Goal: Task Accomplishment & Management: Manage account settings

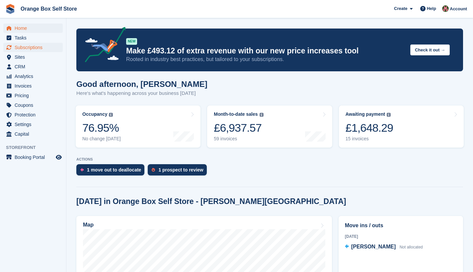
click at [21, 49] on span "Subscriptions" at bounding box center [35, 47] width 40 height 9
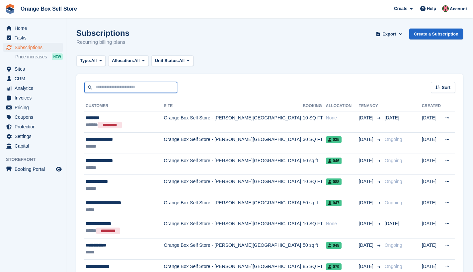
click at [120, 88] on input "text" at bounding box center [130, 87] width 93 height 11
click at [22, 28] on span "Home" at bounding box center [35, 28] width 40 height 9
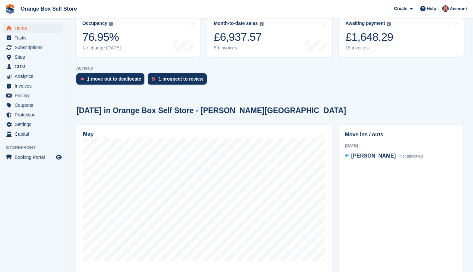
scroll to position [191, 0]
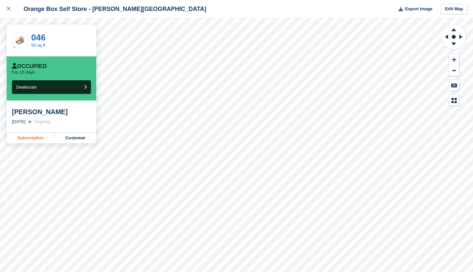
click at [36, 138] on link "Subscription" at bounding box center [31, 138] width 48 height 11
click at [24, 136] on link "Subscription" at bounding box center [31, 138] width 48 height 11
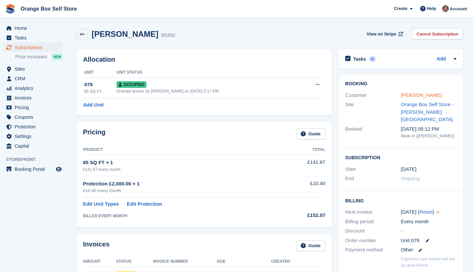
click at [419, 97] on link "[PERSON_NAME]" at bounding box center [421, 95] width 41 height 6
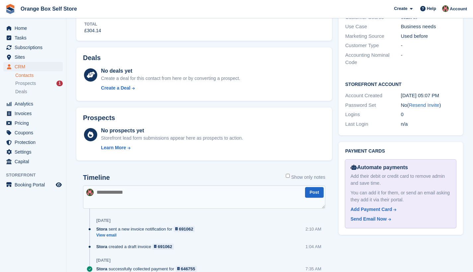
scroll to position [225, 0]
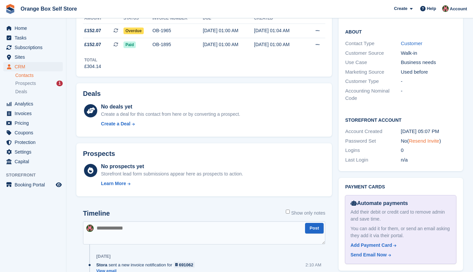
click at [424, 138] on link "Resend Invite" at bounding box center [424, 141] width 31 height 6
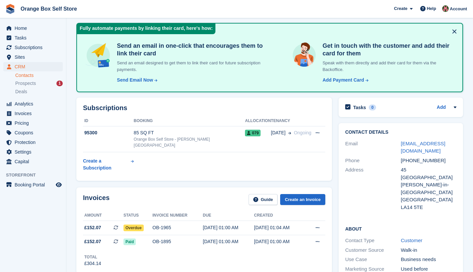
scroll to position [11, 0]
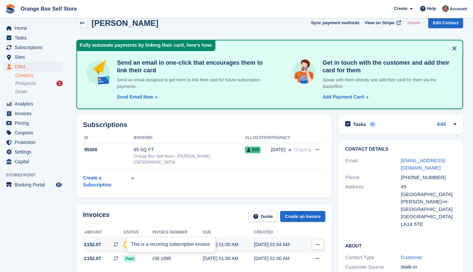
click at [128, 237] on div "This is a recurring subscription invoice." at bounding box center [171, 244] width 88 height 15
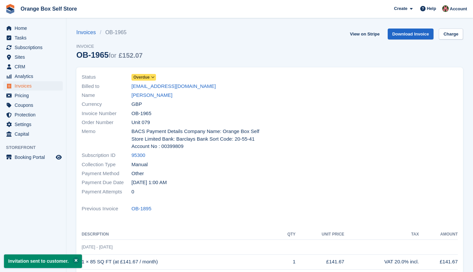
click at [153, 77] on icon at bounding box center [153, 77] width 4 height 4
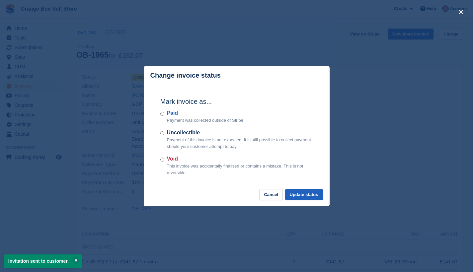
click at [303, 193] on button "Update status" at bounding box center [304, 194] width 38 height 11
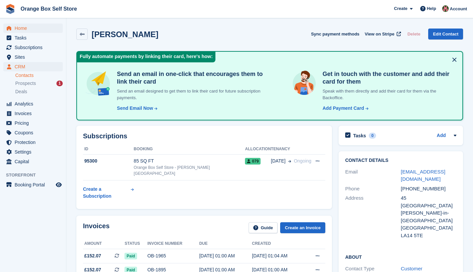
click at [19, 28] on span "Home" at bounding box center [35, 28] width 40 height 9
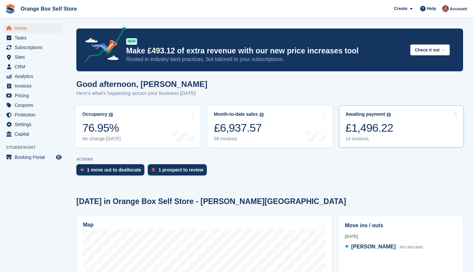
click at [385, 128] on div "£1,496.22" at bounding box center [369, 128] width 48 height 14
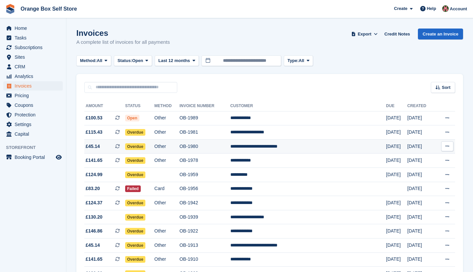
click at [179, 148] on td "Other" at bounding box center [166, 146] width 25 height 14
click at [230, 145] on td "OB-1980" at bounding box center [204, 146] width 51 height 14
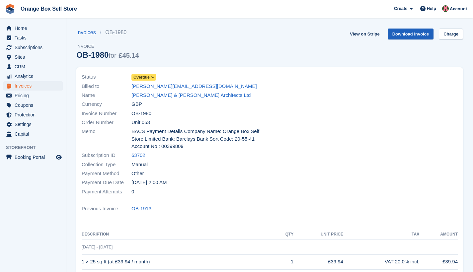
click at [406, 35] on link "Download Invoice" at bounding box center [410, 34] width 46 height 11
click at [154, 94] on link "[PERSON_NAME] & [PERSON_NAME] Architects Ltd" at bounding box center [190, 96] width 119 height 8
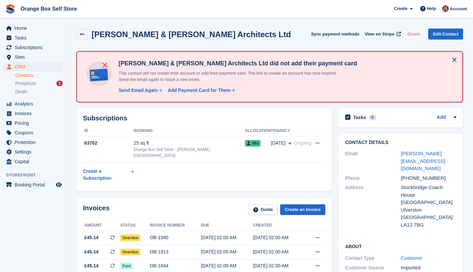
click at [455, 59] on button at bounding box center [454, 59] width 11 height 11
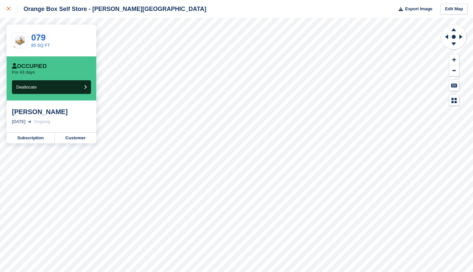
click at [9, 8] on icon at bounding box center [9, 9] width 4 height 4
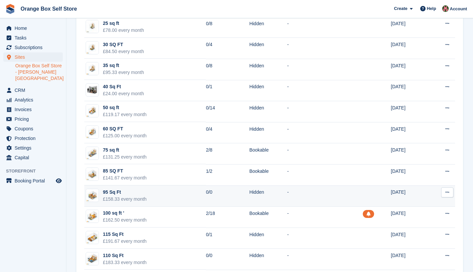
scroll to position [158, 0]
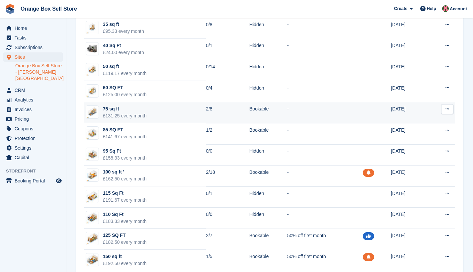
click at [145, 110] on div "75 sq ft" at bounding box center [125, 108] width 44 height 7
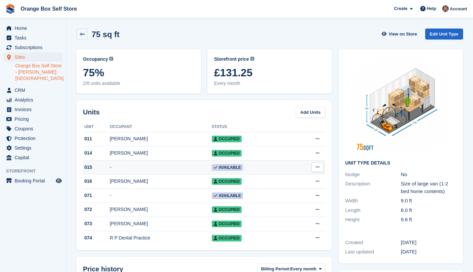
scroll to position [83, 0]
